Goal: Find contact information: Find contact information

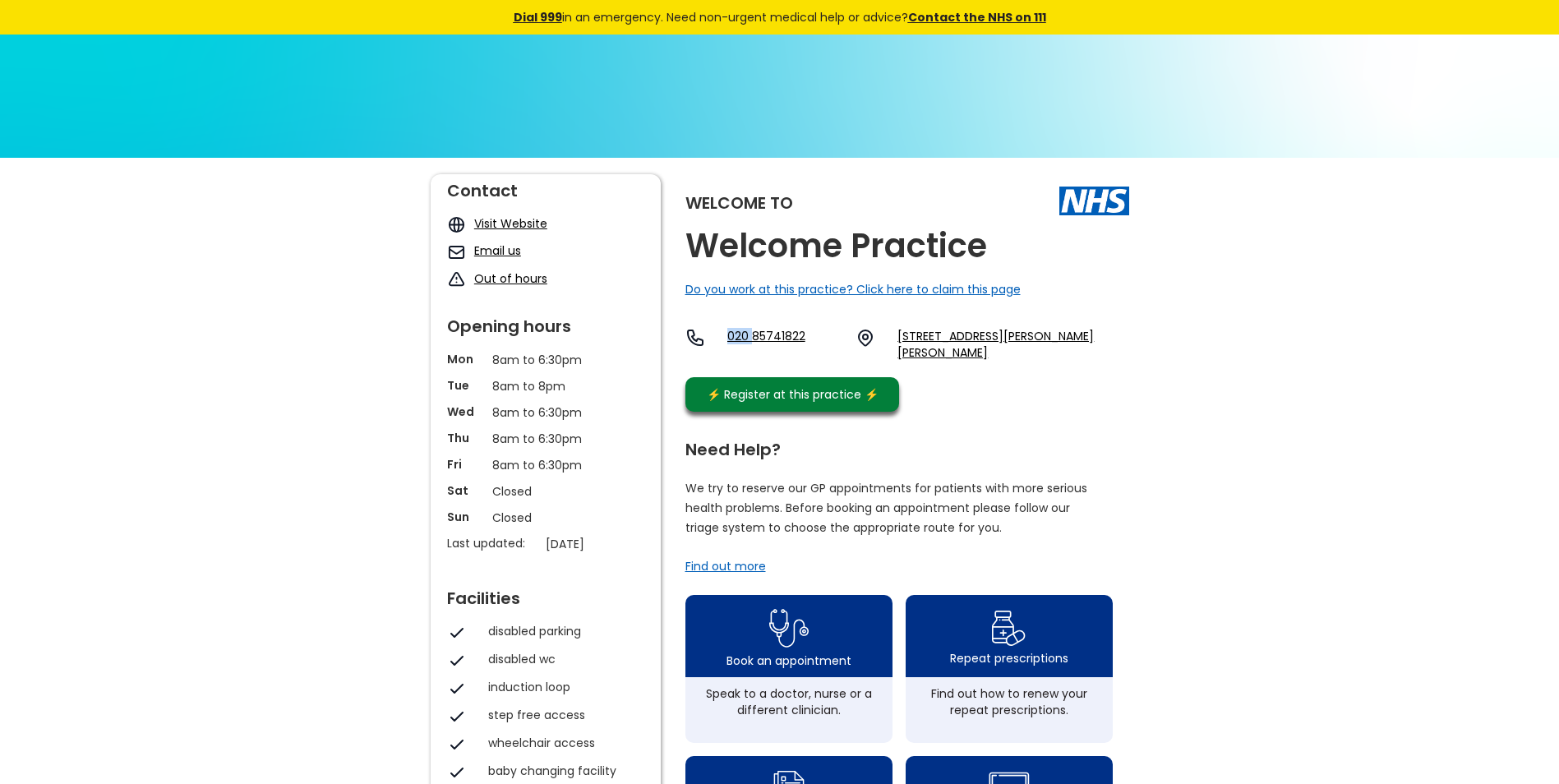
drag, startPoint x: 723, startPoint y: 332, endPoint x: 752, endPoint y: 331, distance: 29.0
click at [752, 331] on div "020 85741822 [STREET_ADDRESS][PERSON_NAME][PERSON_NAME]" at bounding box center [907, 344] width 443 height 33
copy link "020"
click at [768, 329] on link "020 85741822" at bounding box center [785, 344] width 115 height 33
click at [759, 334] on link "020 85741822" at bounding box center [785, 344] width 115 height 33
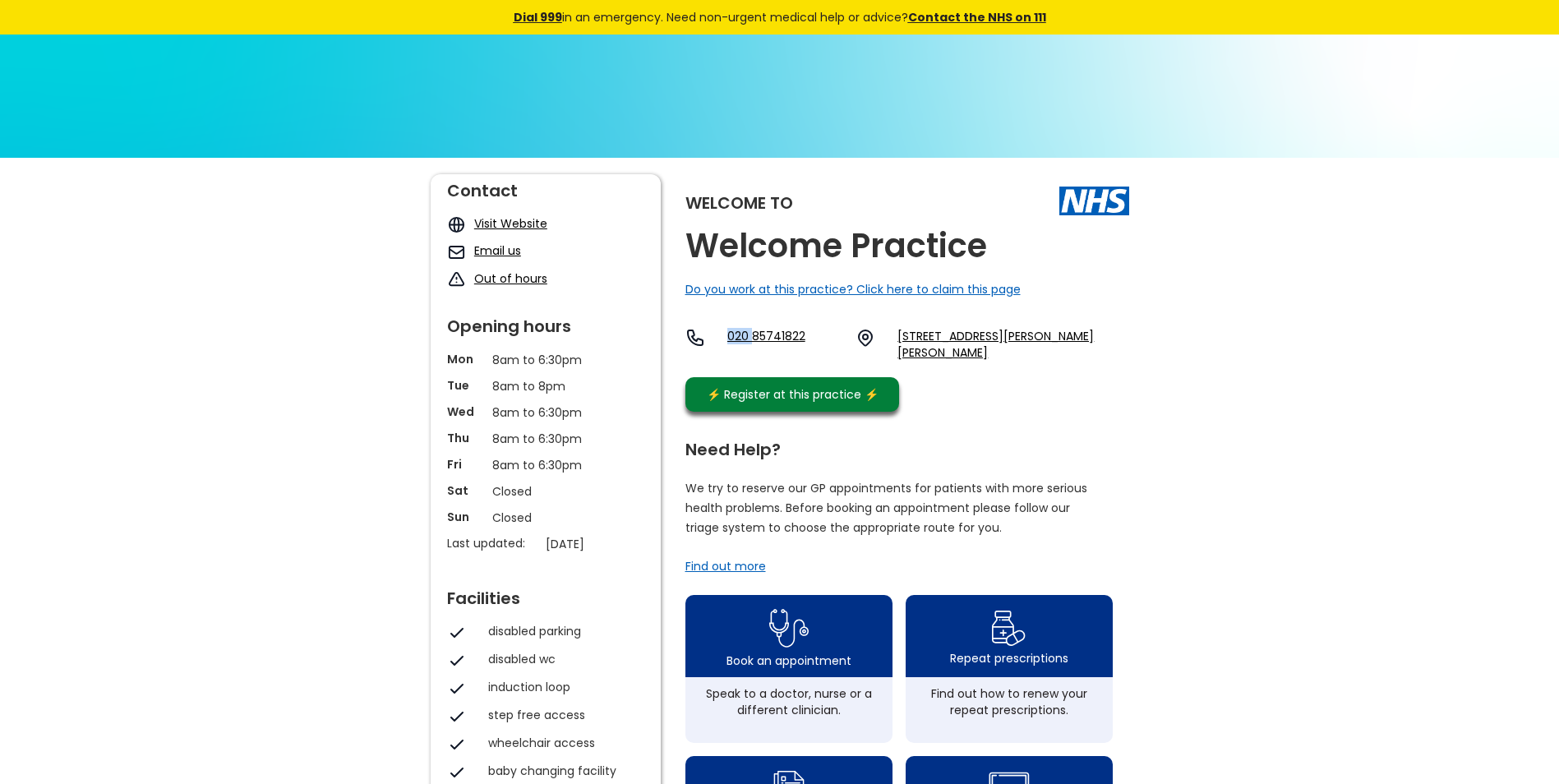
click at [807, 339] on link "020 85741822" at bounding box center [785, 344] width 115 height 33
click at [751, 337] on link "020 85741822" at bounding box center [785, 344] width 115 height 33
drag, startPoint x: 725, startPoint y: 332, endPoint x: 807, endPoint y: 335, distance: 82.1
click at [807, 335] on div "020 85741822 [STREET_ADDRESS][PERSON_NAME][PERSON_NAME]" at bounding box center [907, 344] width 443 height 33
copy link "020 85741822"
